Goal: Task Accomplishment & Management: Manage account settings

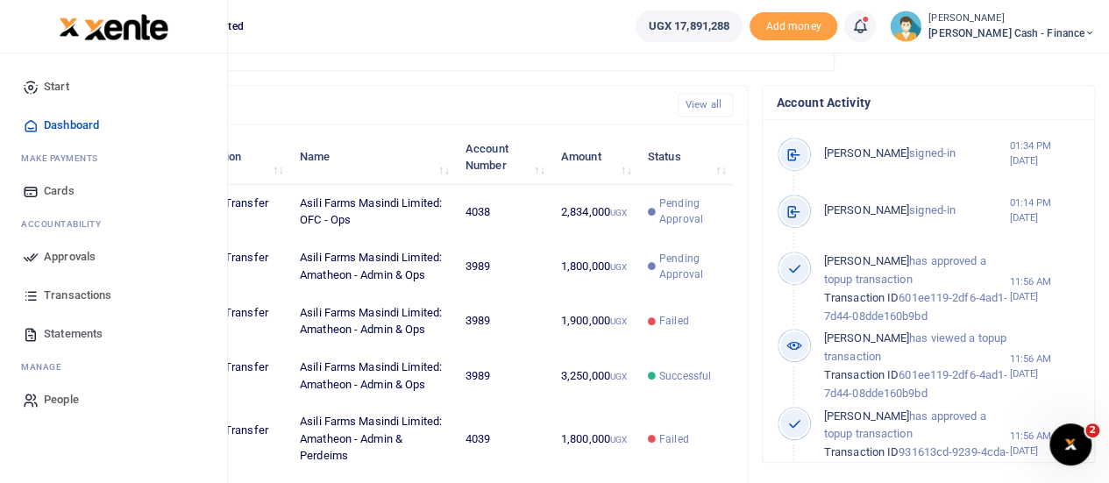
scroll to position [438, 0]
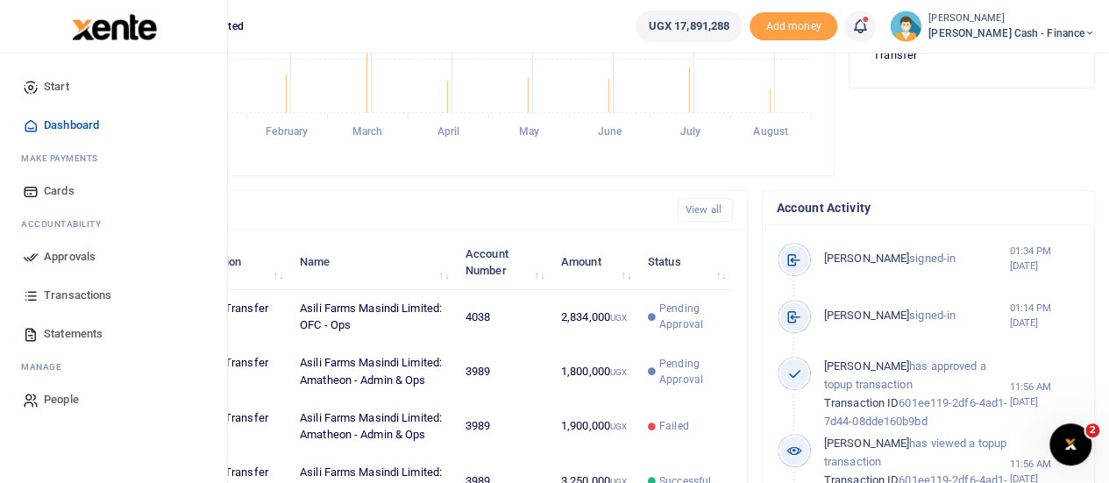
click at [46, 258] on span "Approvals" at bounding box center [70, 257] width 52 height 18
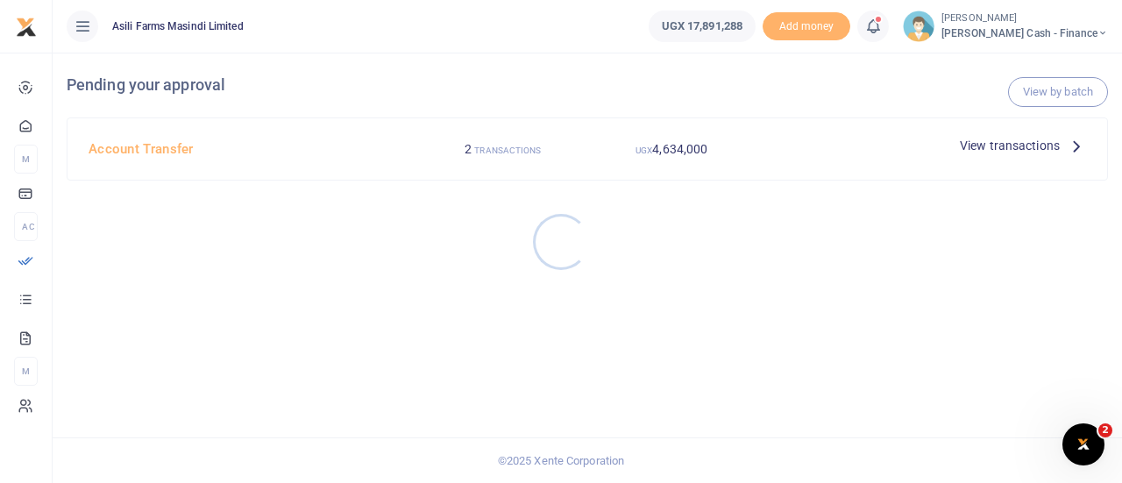
click at [1038, 141] on div at bounding box center [561, 241] width 1122 height 483
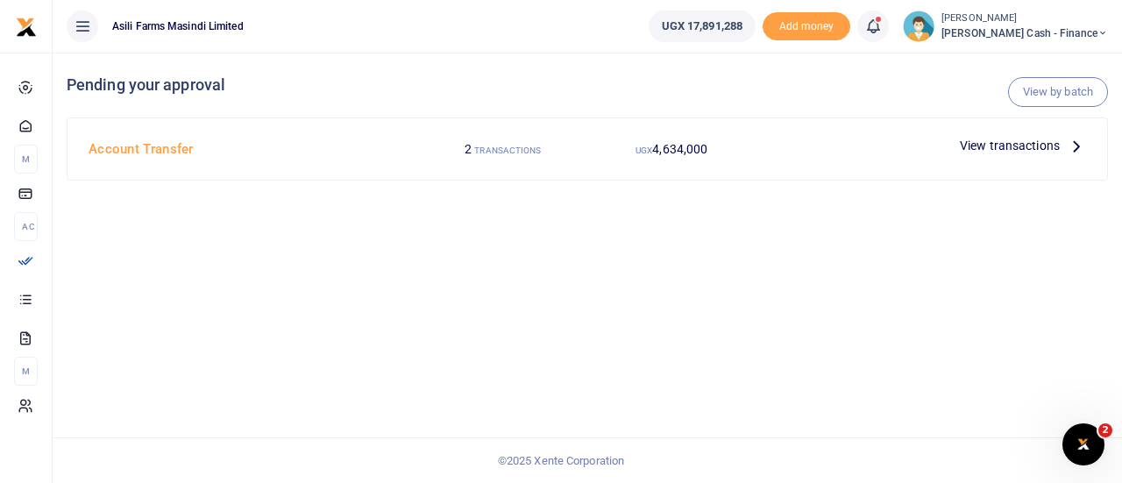
click at [1080, 146] on icon at bounding box center [1076, 145] width 19 height 19
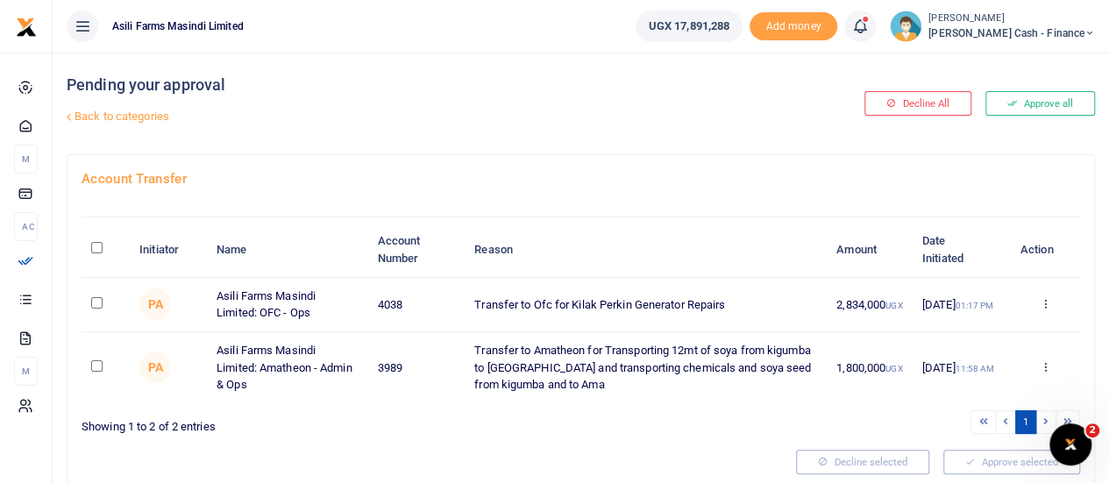
click at [1037, 303] on div "Approve Decline Details" at bounding box center [1045, 305] width 51 height 18
click at [1050, 303] on icon at bounding box center [1044, 303] width 11 height 12
click at [961, 402] on link "Details" at bounding box center [980, 410] width 139 height 25
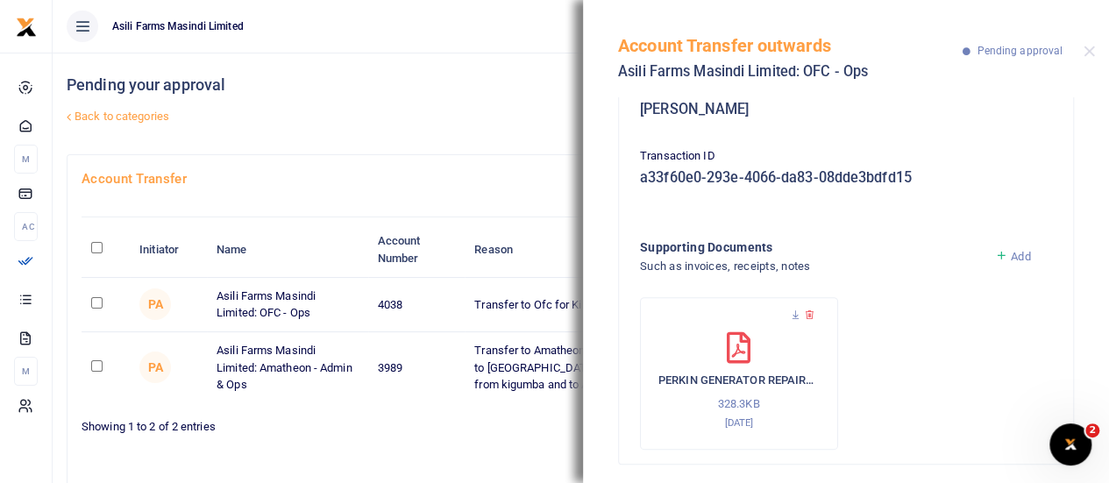
scroll to position [257, 0]
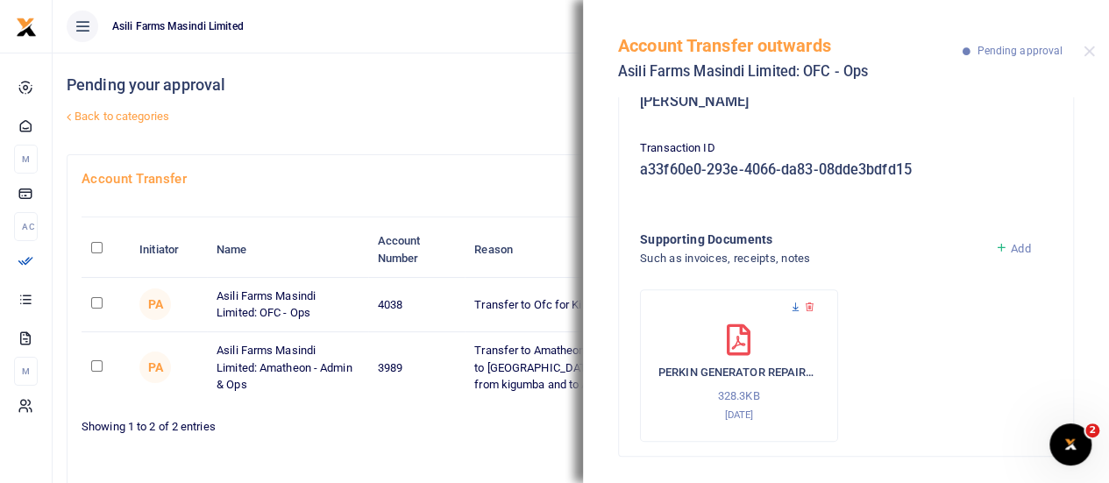
click at [794, 304] on icon at bounding box center [795, 307] width 11 height 11
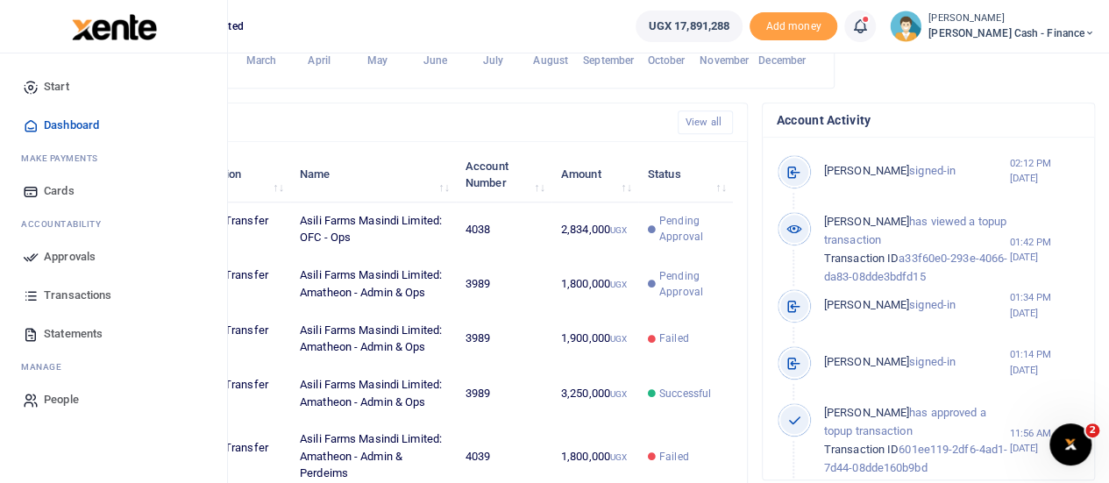
click at [54, 256] on span "Approvals" at bounding box center [70, 257] width 52 height 18
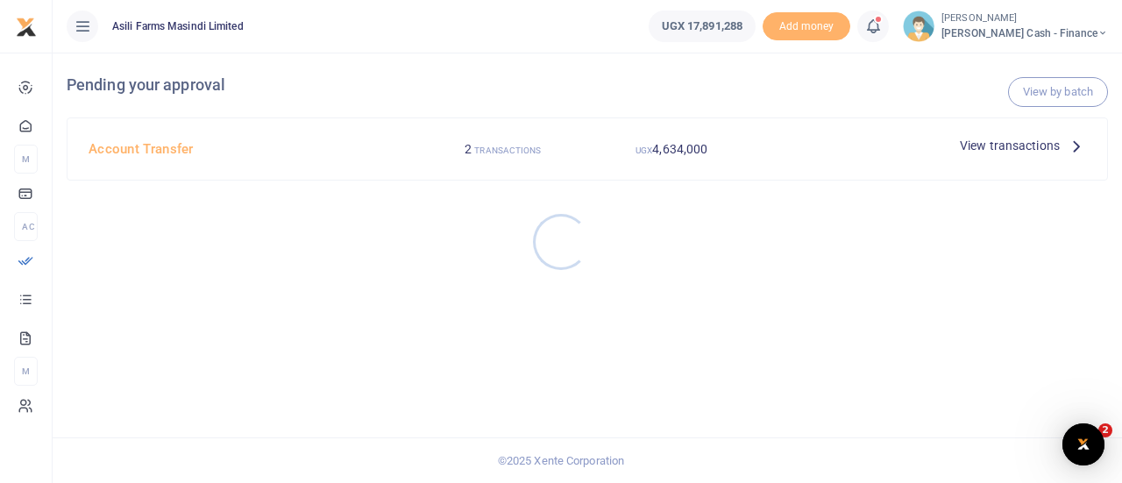
click at [1041, 139] on div at bounding box center [561, 241] width 1122 height 483
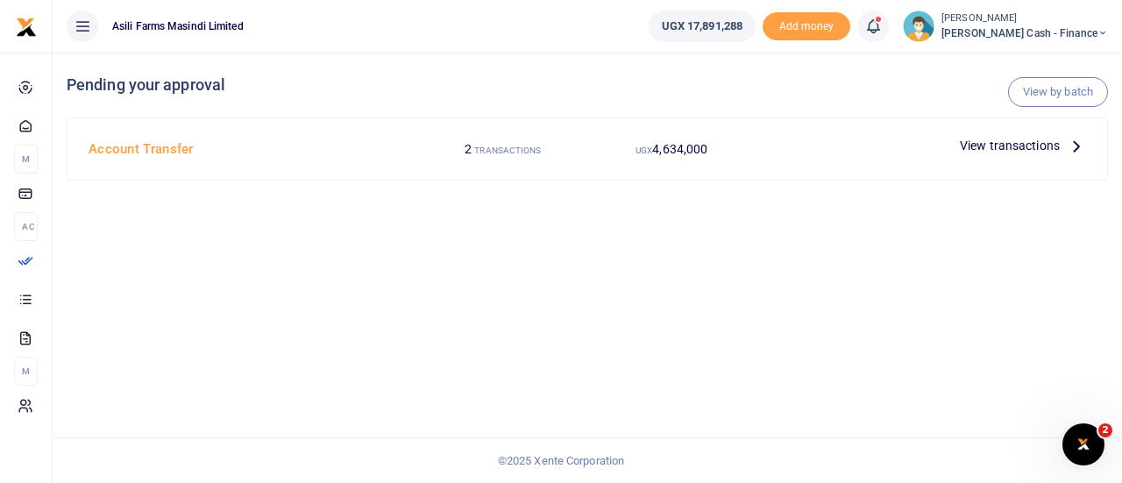
click at [1043, 147] on span "View transactions" at bounding box center [1010, 145] width 100 height 19
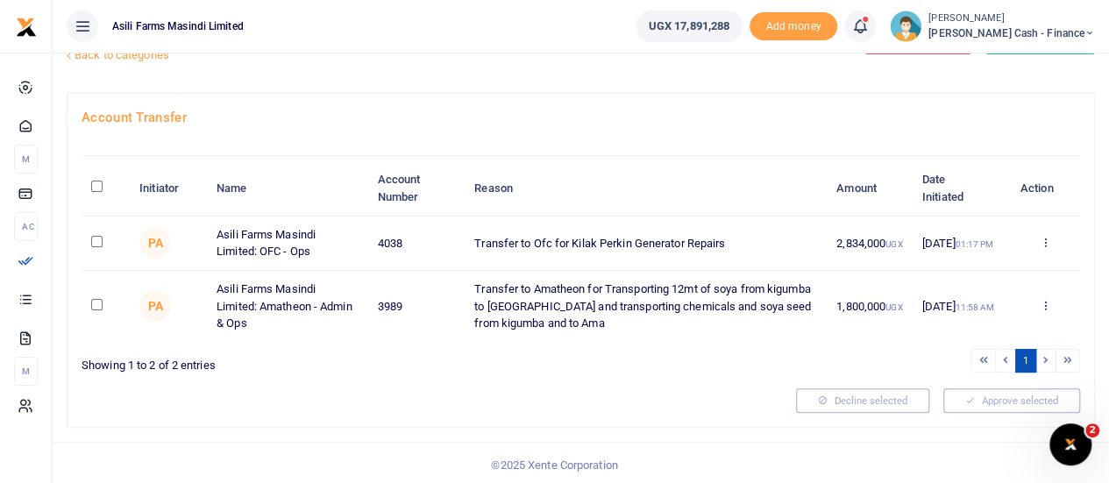
click at [1043, 302] on icon at bounding box center [1044, 305] width 11 height 12
click at [960, 409] on link "Details" at bounding box center [980, 412] width 139 height 25
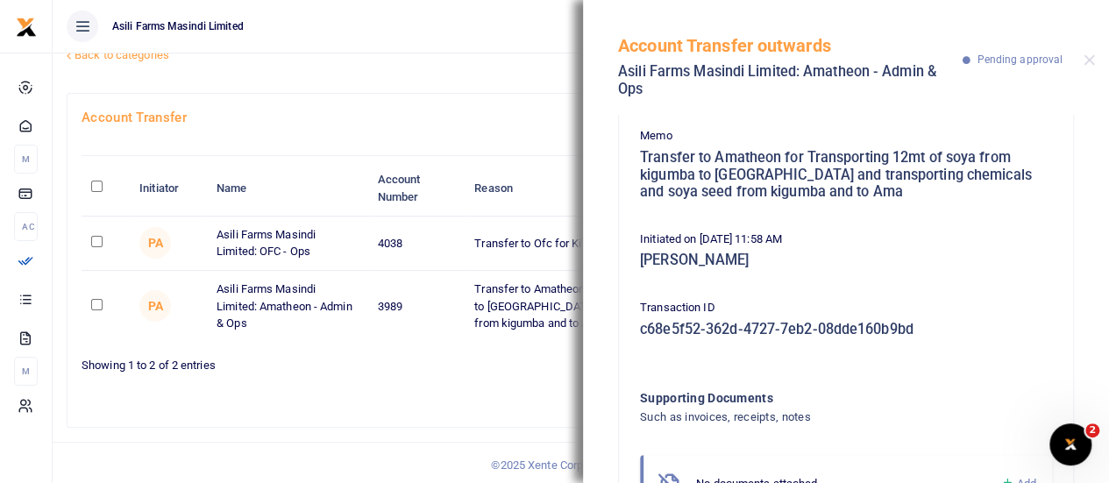
scroll to position [59, 0]
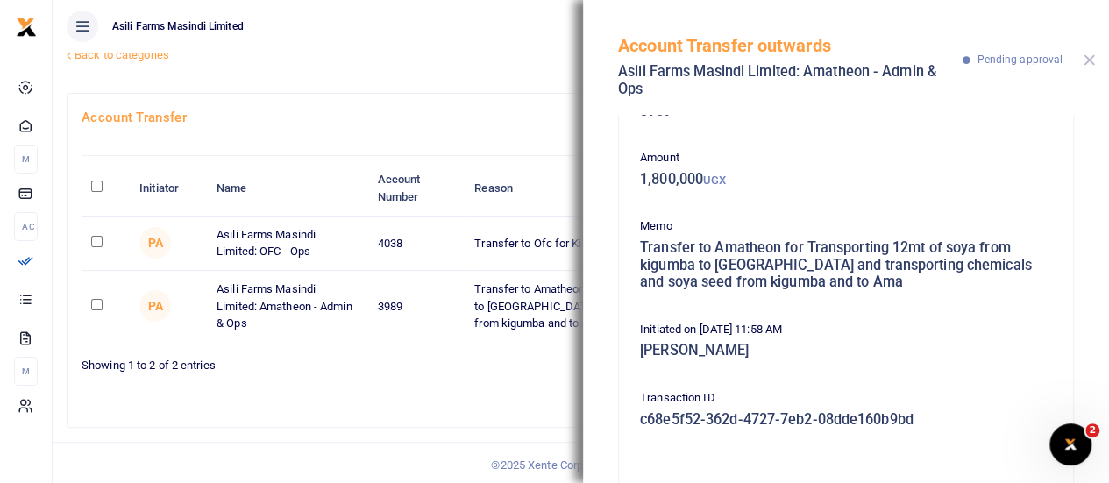
click at [1093, 58] on button "Close" at bounding box center [1089, 59] width 11 height 11
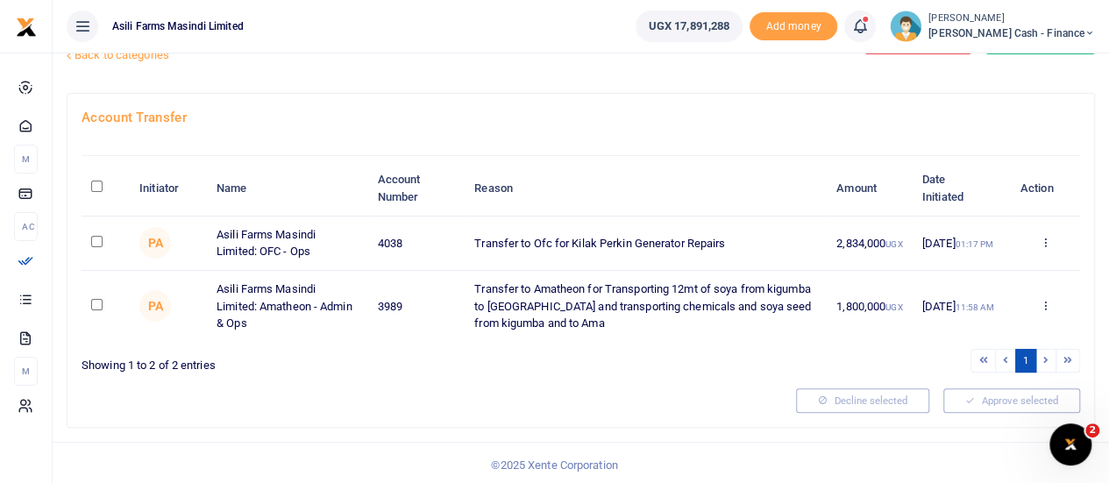
click at [1052, 298] on div "Approve Decline Details" at bounding box center [1045, 307] width 51 height 18
click at [1043, 303] on icon at bounding box center [1044, 305] width 11 height 12
click at [975, 412] on link "Details" at bounding box center [980, 412] width 139 height 25
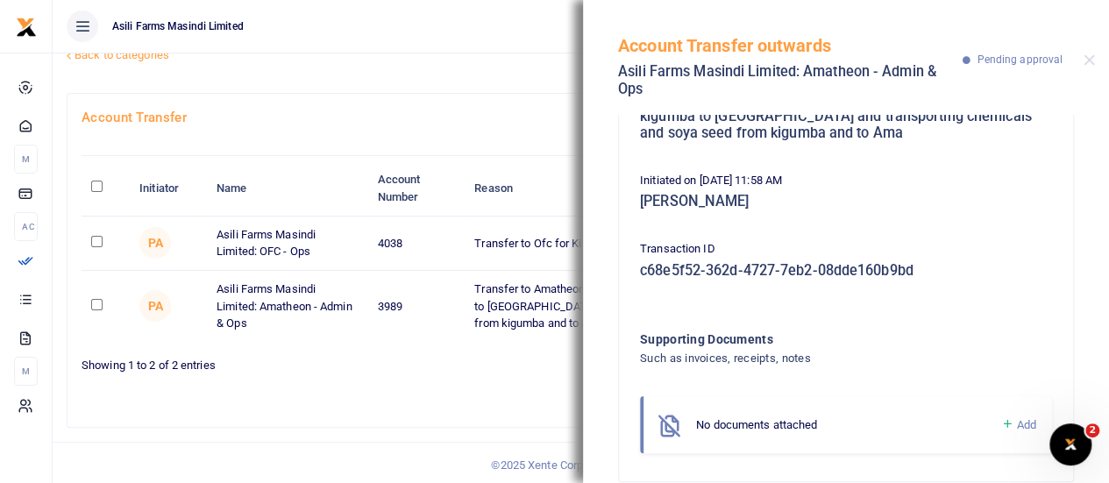
scroll to position [234, 0]
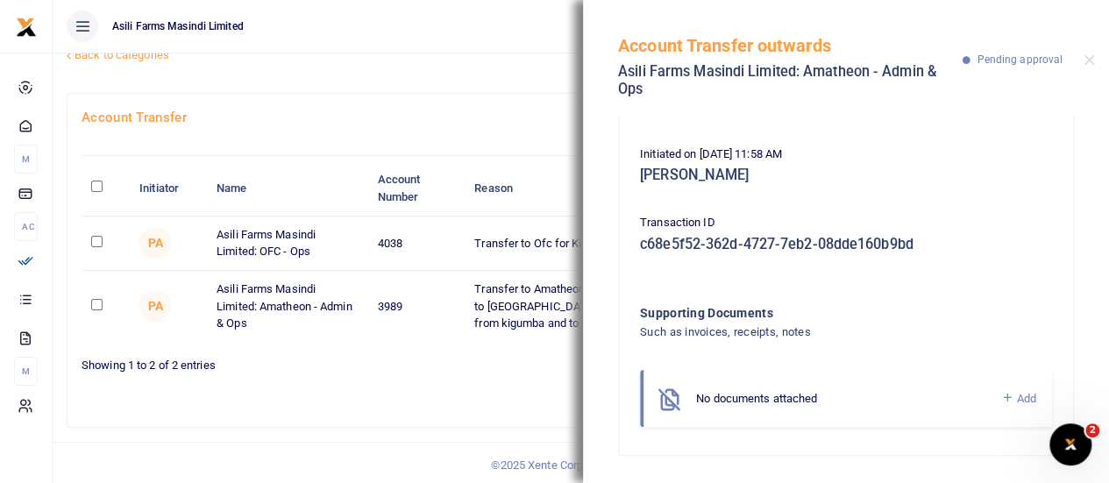
click at [434, 108] on h4 "Account Transfer" at bounding box center [581, 117] width 999 height 19
click at [1088, 55] on button "Close" at bounding box center [1089, 59] width 11 height 11
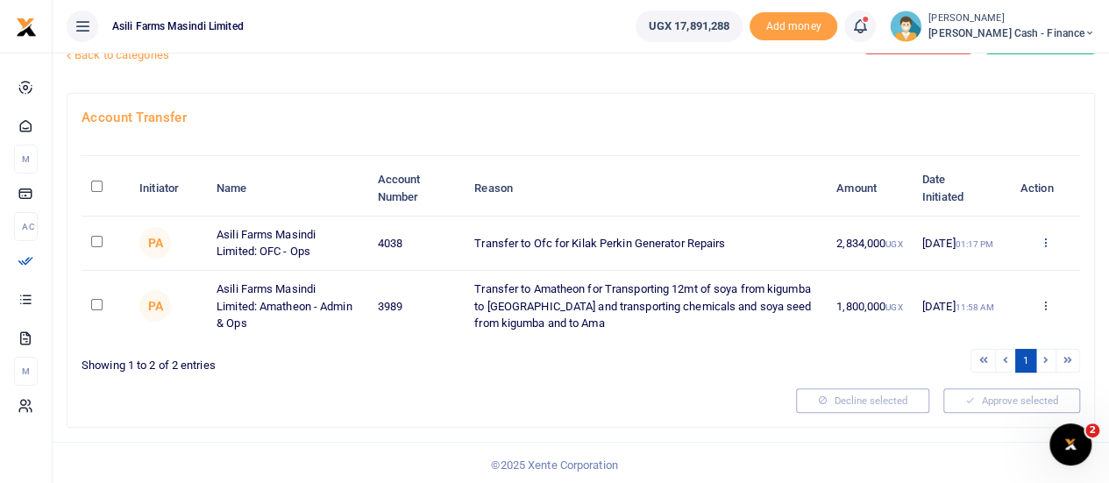
click at [1048, 241] on icon at bounding box center [1044, 242] width 11 height 12
click at [966, 345] on link "Details" at bounding box center [980, 349] width 139 height 25
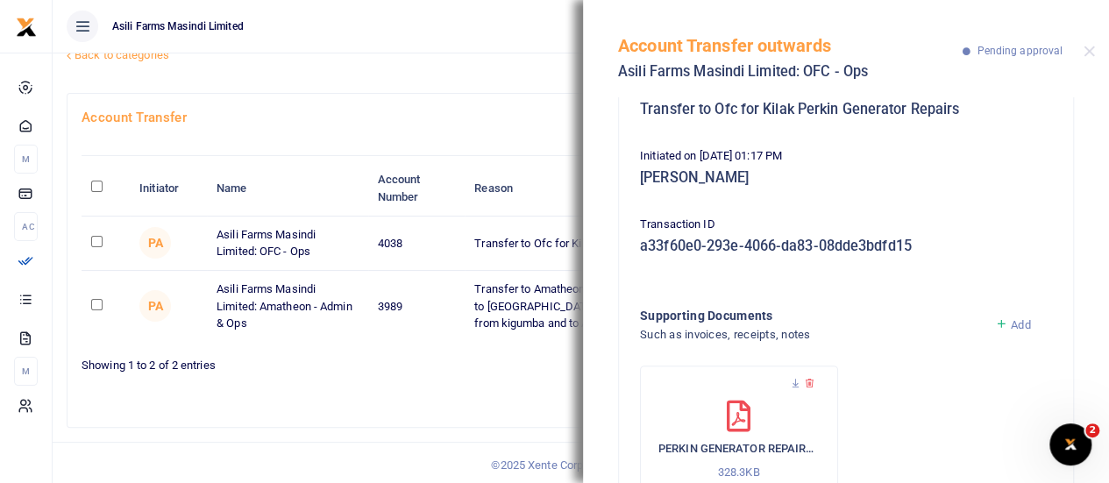
scroll to position [257, 0]
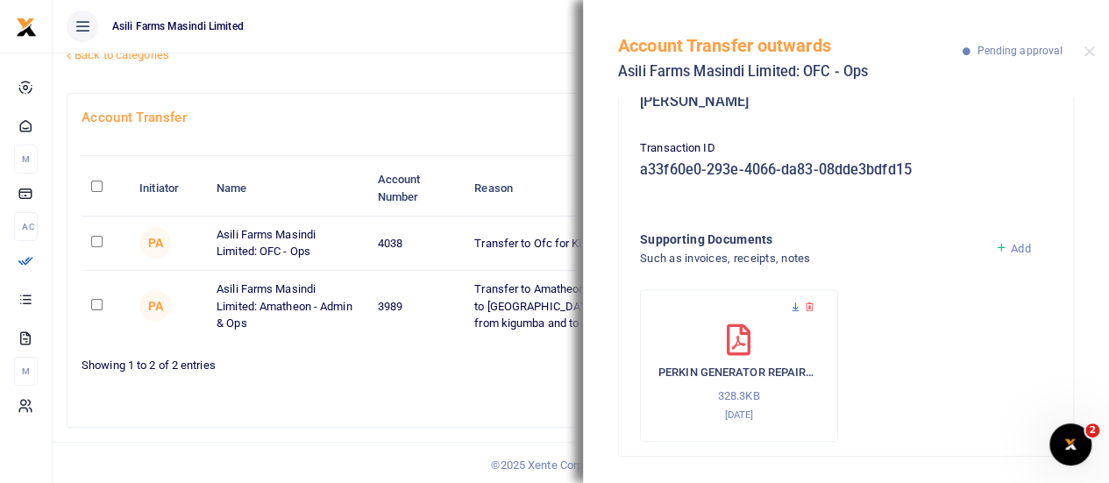
click at [794, 309] on icon at bounding box center [795, 307] width 11 height 11
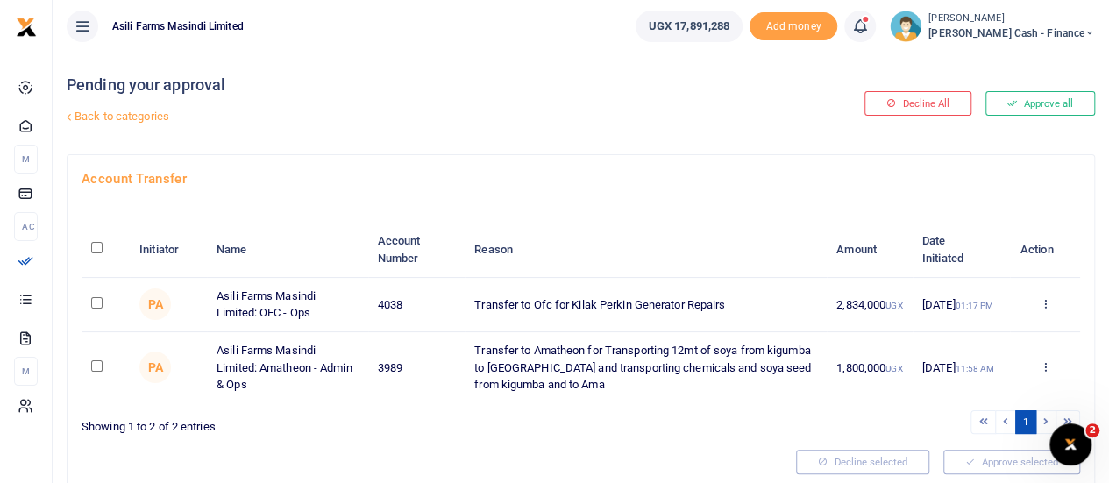
click at [99, 304] on input "checkbox" at bounding box center [96, 302] width 11 height 11
checkbox input "true"
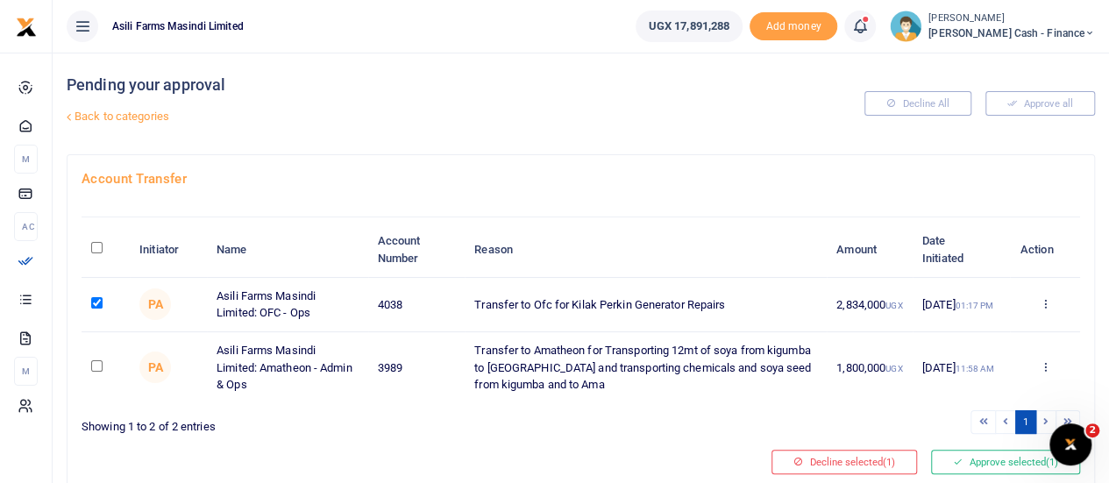
click at [1038, 306] on div "Approve Decline Details" at bounding box center [1045, 305] width 51 height 18
click at [1054, 300] on div "Approve Decline Details" at bounding box center [1045, 305] width 51 height 18
click at [1046, 301] on icon at bounding box center [1044, 303] width 11 height 12
click at [977, 331] on link "Approve" at bounding box center [980, 332] width 139 height 25
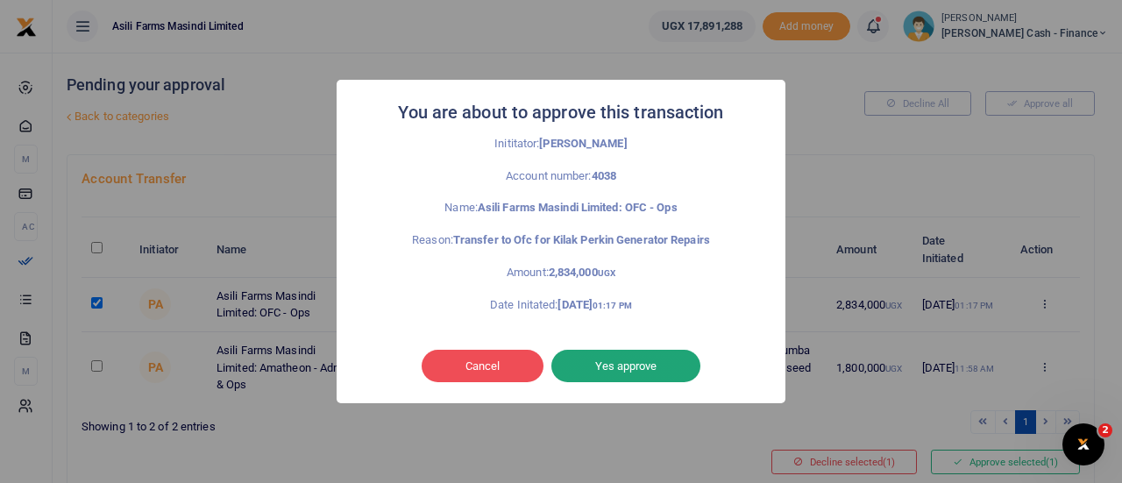
click at [640, 359] on button "Yes approve" at bounding box center [626, 366] width 149 height 33
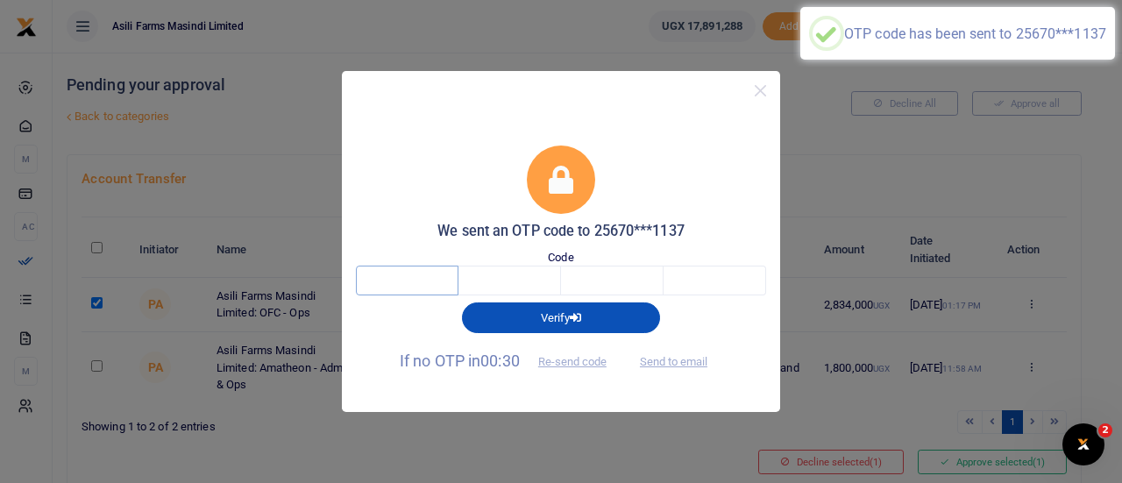
click at [424, 279] on input "text" at bounding box center [407, 281] width 103 height 30
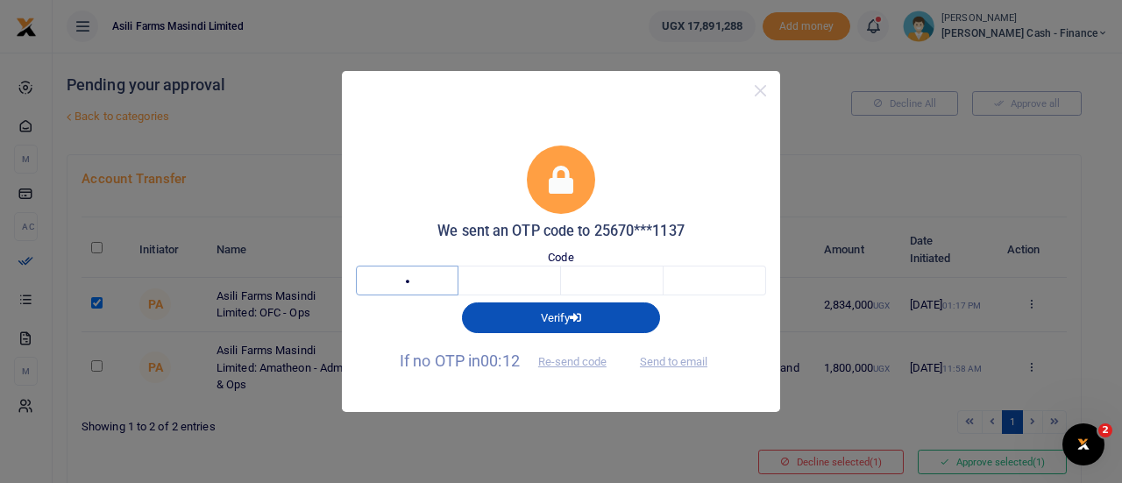
type input "1"
type input "7"
type input "8"
type input "1"
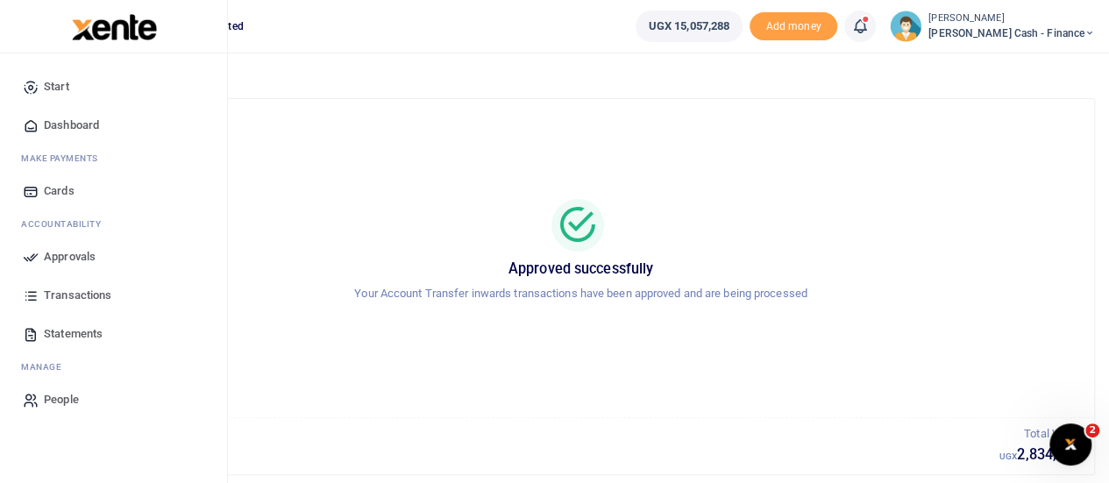
click at [58, 248] on span "Approvals" at bounding box center [70, 257] width 52 height 18
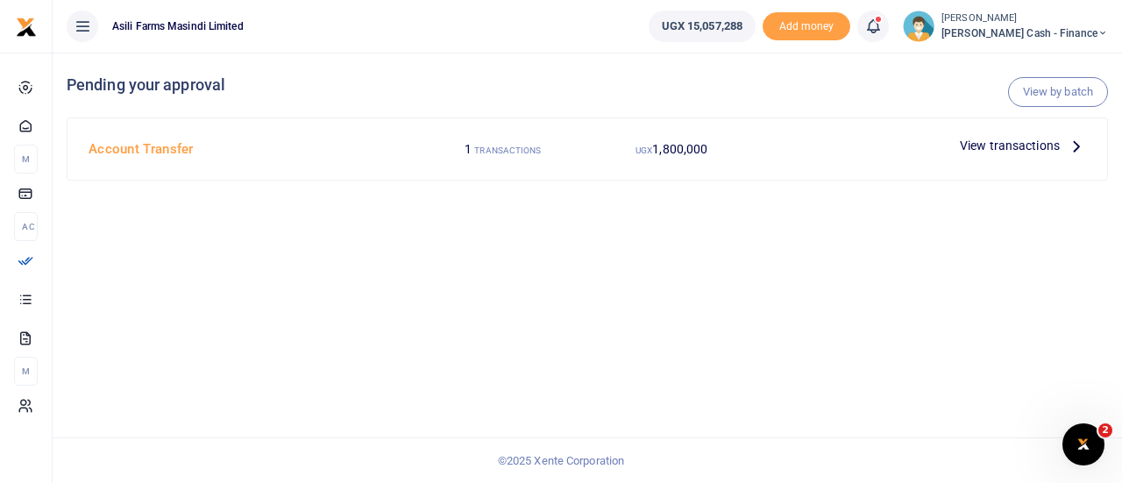
click at [1049, 143] on span "View transactions" at bounding box center [1010, 145] width 100 height 19
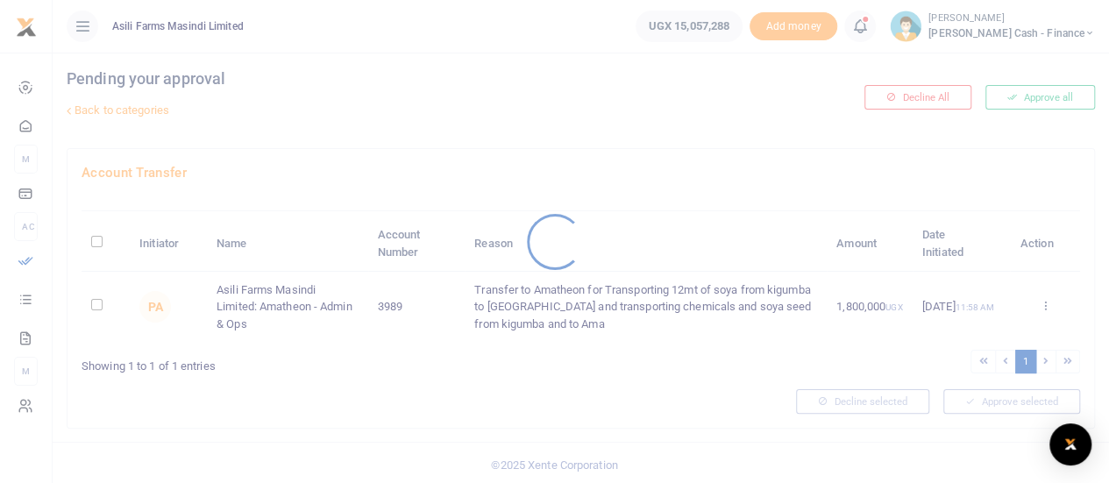
scroll to position [7, 0]
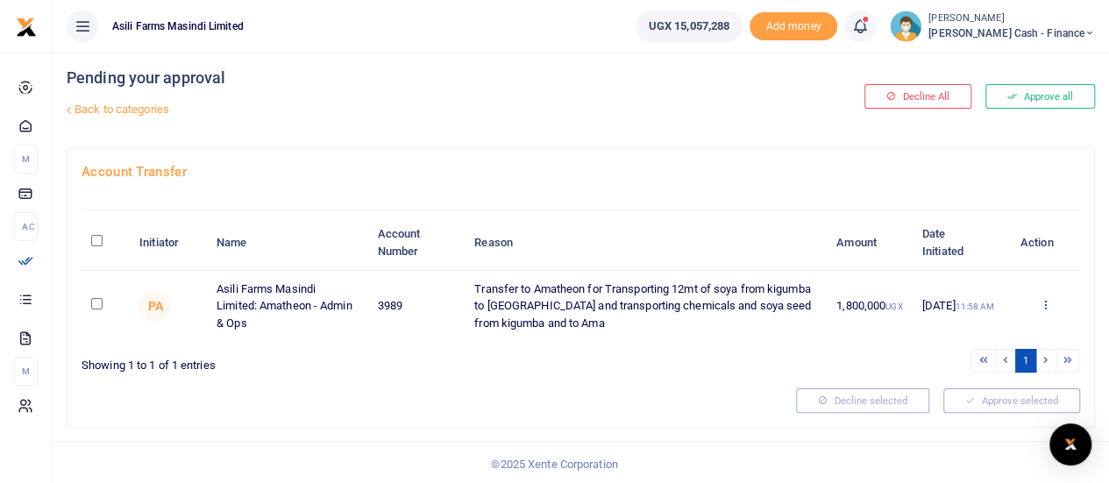
click at [1048, 306] on icon at bounding box center [1044, 304] width 11 height 12
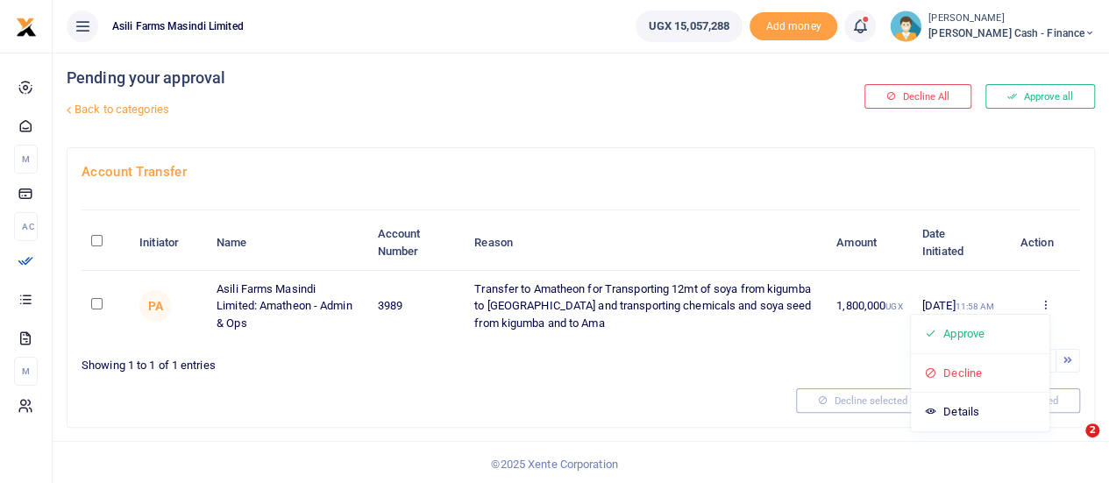
click at [955, 423] on div "Approve Decline Details" at bounding box center [980, 373] width 140 height 118
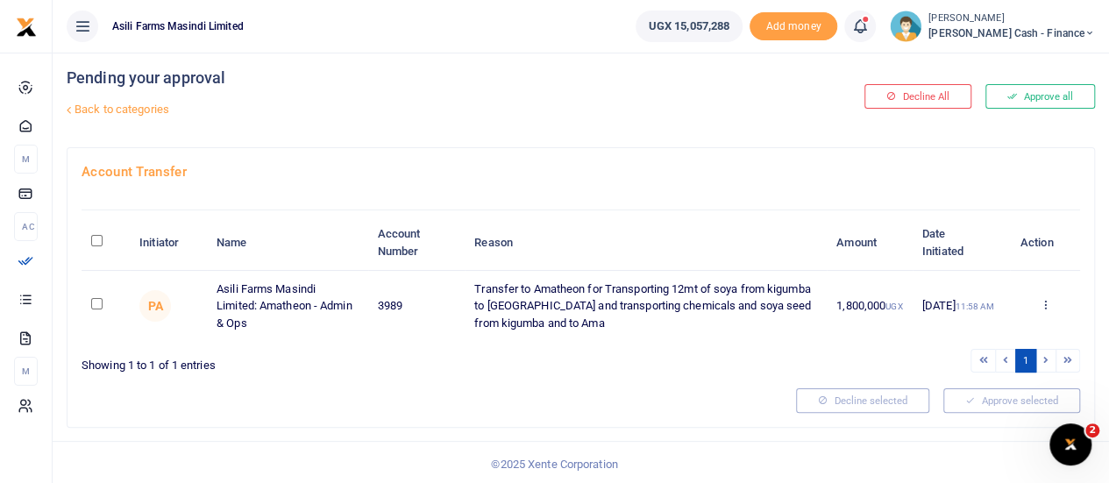
click at [1053, 299] on div "Approve Decline Details" at bounding box center [1045, 306] width 51 height 18
click at [1043, 303] on icon at bounding box center [1044, 304] width 11 height 12
click at [971, 410] on link "Details" at bounding box center [980, 412] width 139 height 25
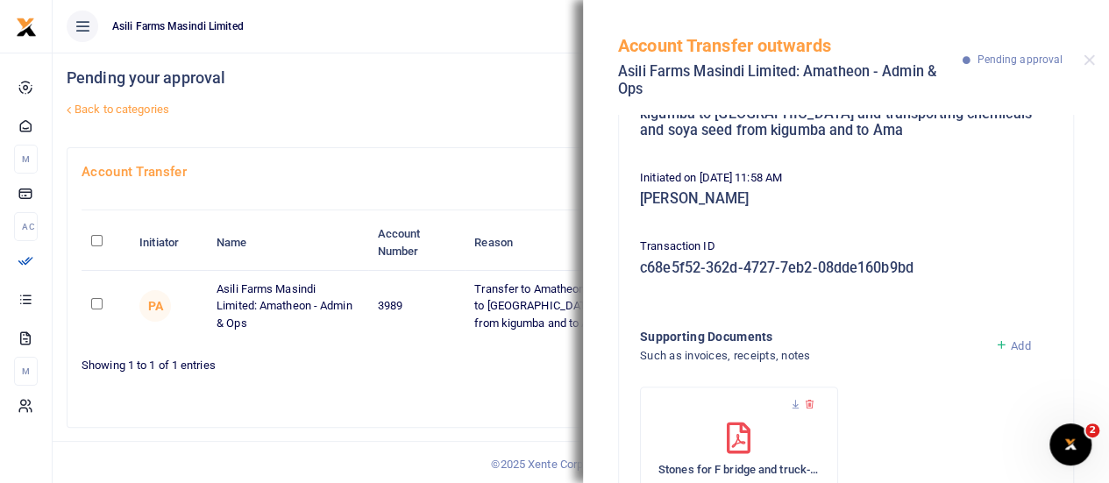
scroll to position [309, 0]
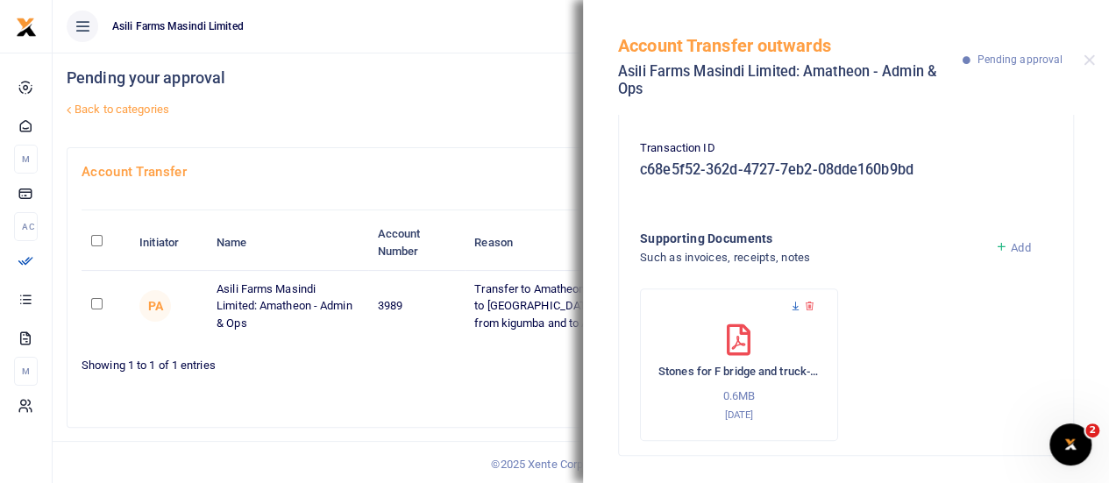
click at [796, 304] on icon at bounding box center [795, 306] width 11 height 11
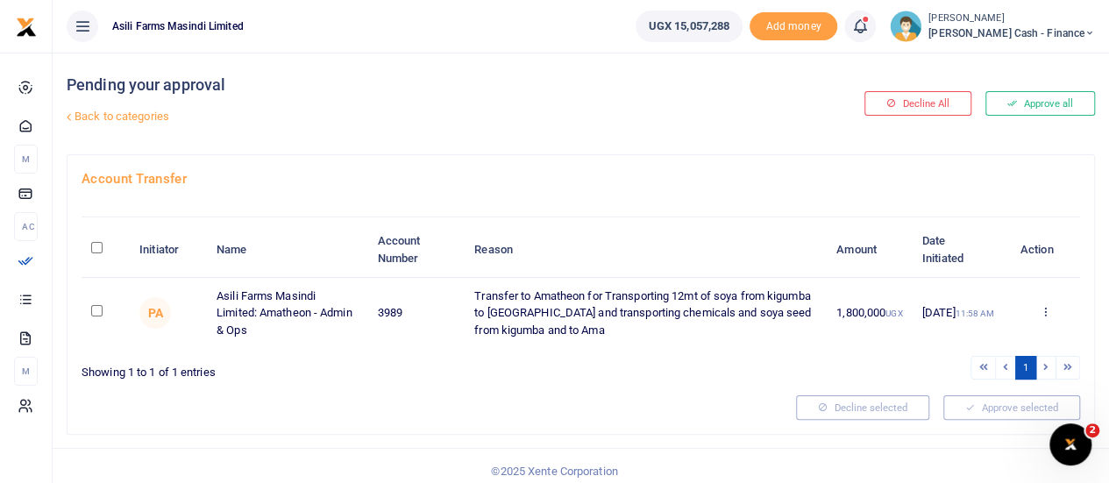
click at [100, 243] on input "\a \a : activate to sort column descending" at bounding box center [96, 247] width 11 height 11
checkbox input "true"
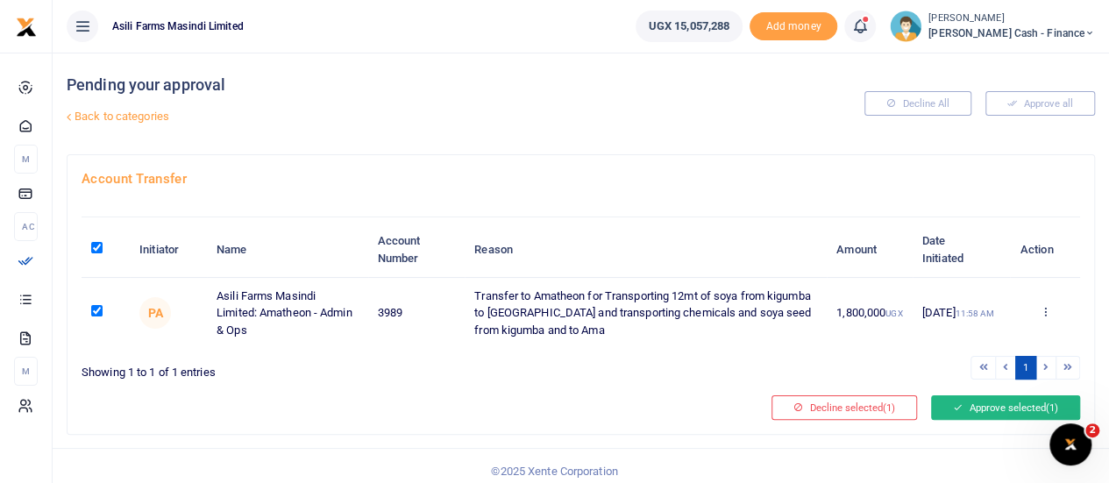
click at [986, 401] on button "Approve selected (1)" at bounding box center [1005, 407] width 149 height 25
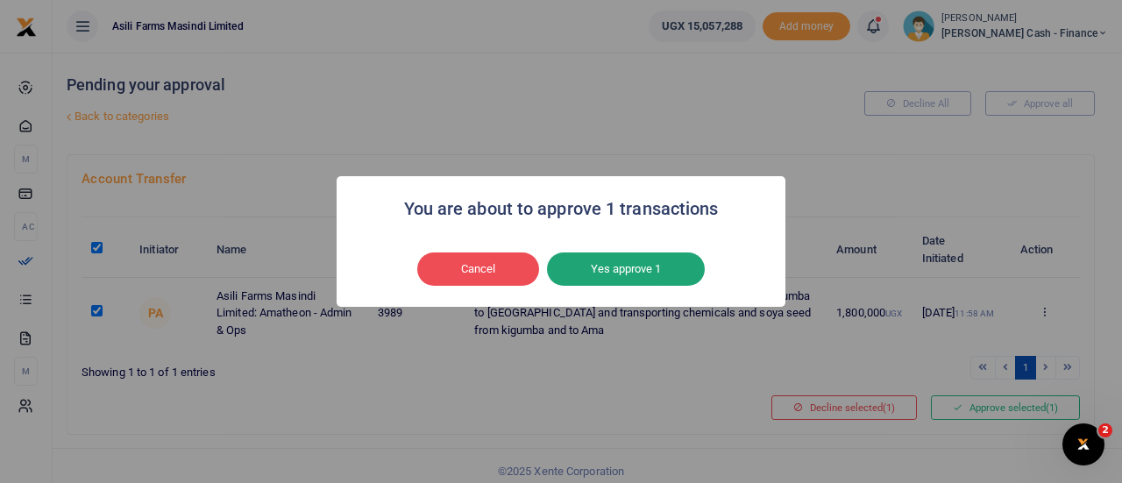
click at [642, 271] on button "Yes approve 1" at bounding box center [626, 269] width 158 height 33
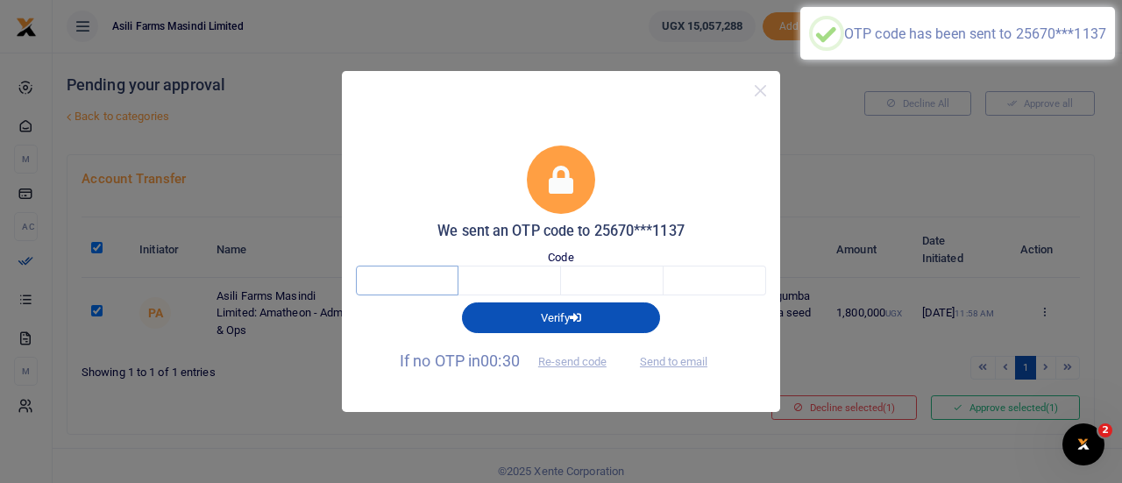
click at [396, 287] on input "text" at bounding box center [407, 281] width 103 height 30
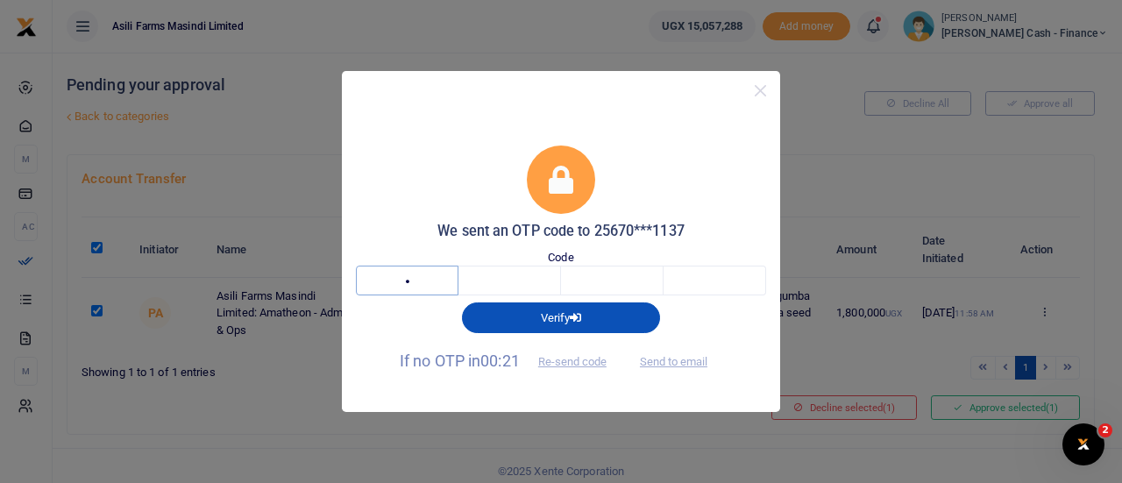
type input "9"
type input "6"
type input "2"
type input "7"
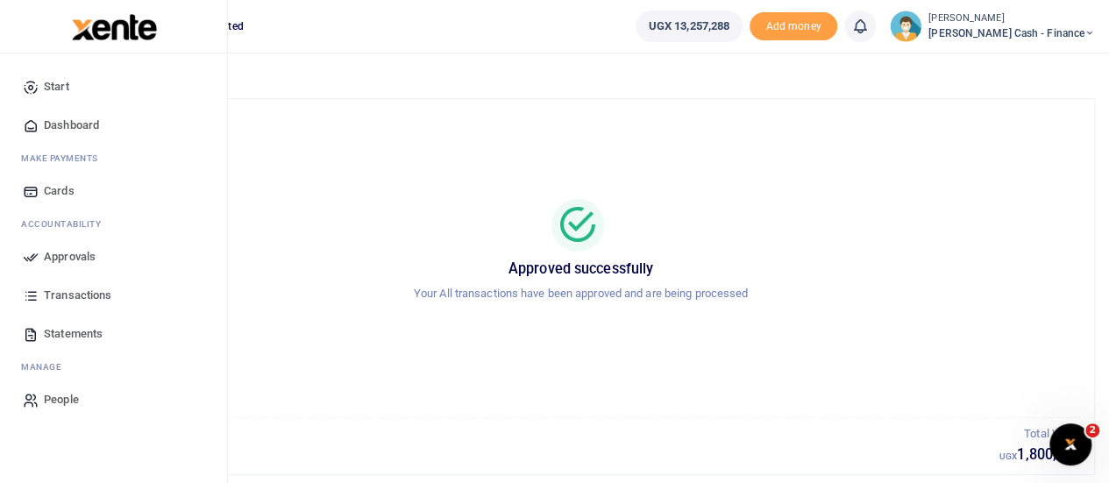
click at [79, 123] on span "Dashboard" at bounding box center [71, 126] width 55 height 18
